Goal: Transaction & Acquisition: Purchase product/service

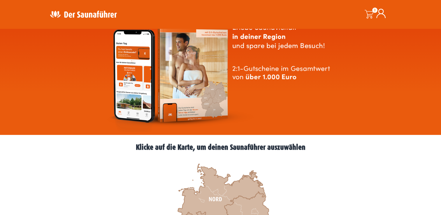
scroll to position [146, 0]
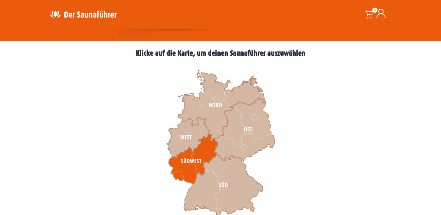
click at [207, 155] on icon at bounding box center [194, 159] width 50 height 50
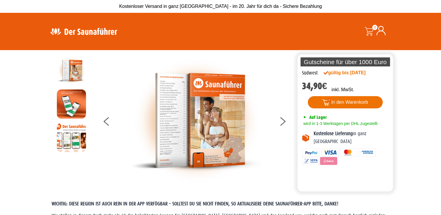
click at [347, 103] on button "In den Warenkorb" at bounding box center [345, 102] width 75 height 12
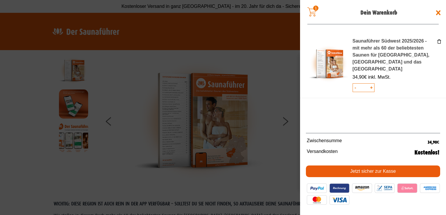
click at [287, 122] on span at bounding box center [223, 107] width 446 height 215
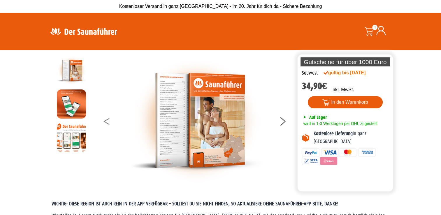
click at [109, 121] on button at bounding box center [111, 122] width 15 height 15
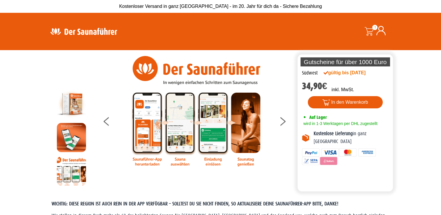
click at [76, 172] on img at bounding box center [71, 171] width 29 height 29
click at [282, 122] on button at bounding box center [286, 122] width 15 height 15
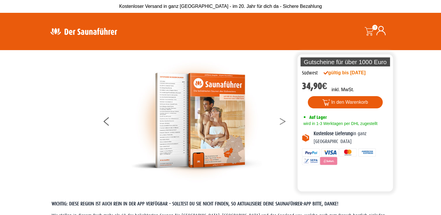
click at [281, 119] on icon at bounding box center [283, 120] width 6 height 4
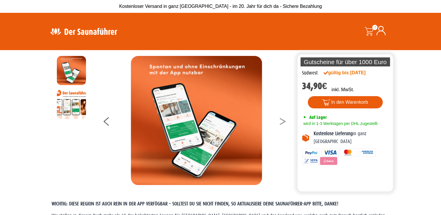
click at [279, 120] on button at bounding box center [286, 122] width 15 height 15
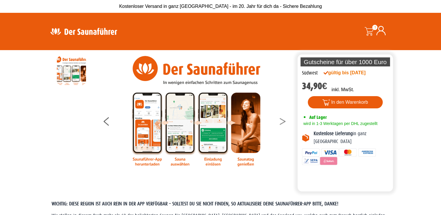
click at [279, 120] on button at bounding box center [286, 122] width 15 height 15
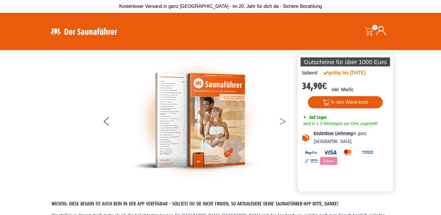
click at [279, 120] on button at bounding box center [286, 122] width 15 height 15
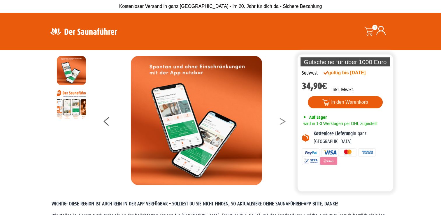
click at [279, 120] on button at bounding box center [286, 122] width 15 height 15
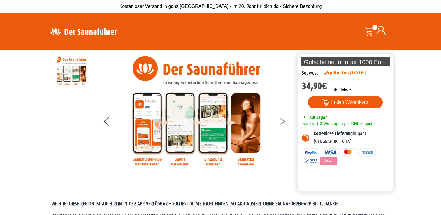
click at [279, 120] on button at bounding box center [286, 122] width 15 height 15
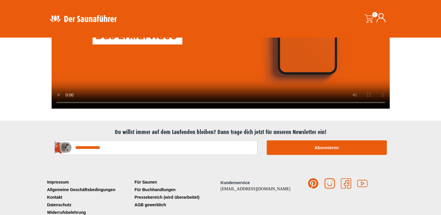
scroll to position [1460, 0]
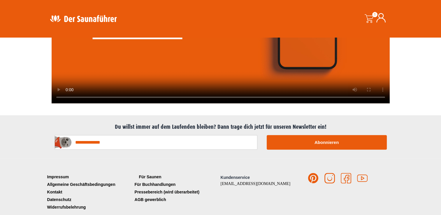
click at [145, 173] on link "Für Saunen" at bounding box center [177, 177] width 88 height 8
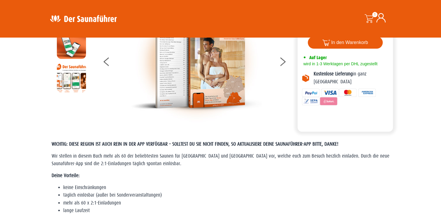
scroll to position [58, 0]
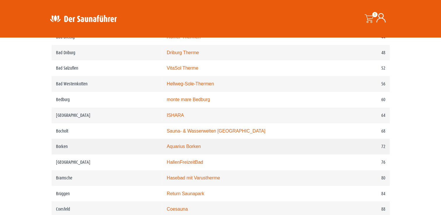
scroll to position [408, 0]
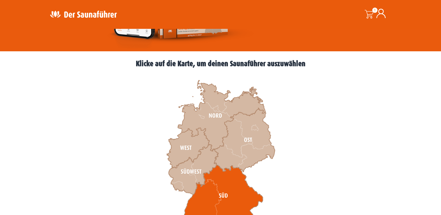
scroll to position [146, 0]
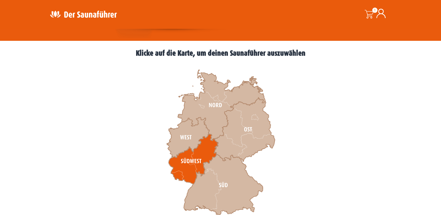
click at [201, 163] on icon at bounding box center [194, 159] width 50 height 50
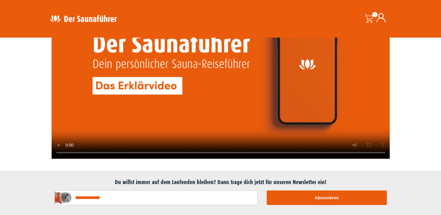
scroll to position [1460, 0]
